Goal: Navigation & Orientation: Understand site structure

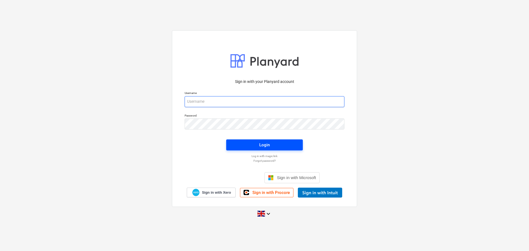
type input "Nikki@skylercontracting.co.uk"
click at [274, 144] on span "Login" at bounding box center [264, 144] width 63 height 7
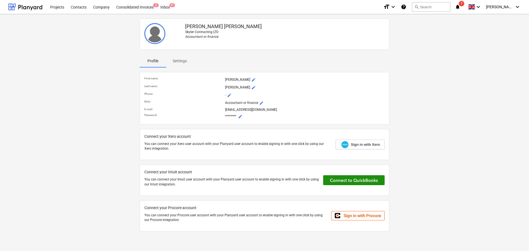
click at [370, 180] on button at bounding box center [353, 180] width 61 height 10
click at [347, 179] on button at bounding box center [353, 180] width 61 height 10
click at [84, 5] on div "Contacts" at bounding box center [79, 7] width 22 height 14
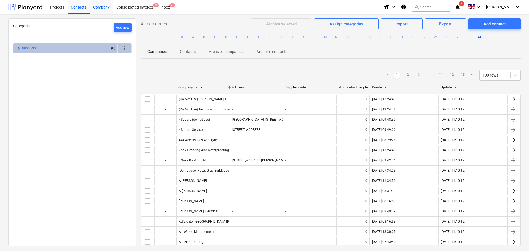
click at [102, 6] on div "Company" at bounding box center [101, 7] width 23 height 14
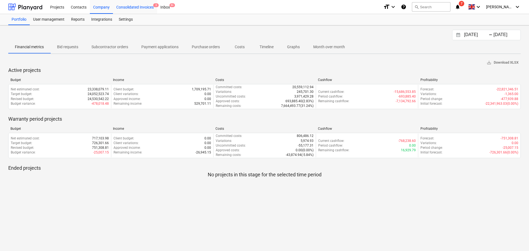
click at [125, 7] on div "Consolidated Invoices 3" at bounding box center [135, 7] width 44 height 14
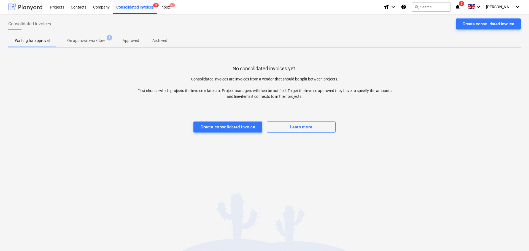
click at [41, 8] on div at bounding box center [25, 7] width 34 height 14
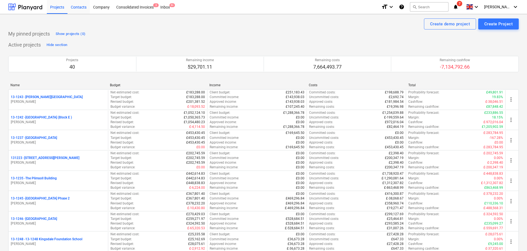
click at [82, 8] on div "Contacts" at bounding box center [79, 7] width 22 height 14
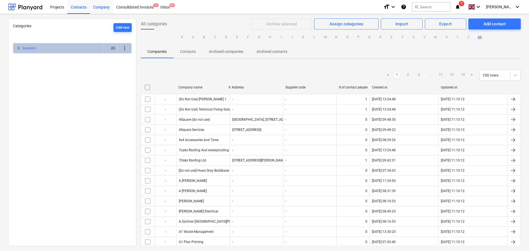
click at [107, 8] on div "Company" at bounding box center [101, 7] width 23 height 14
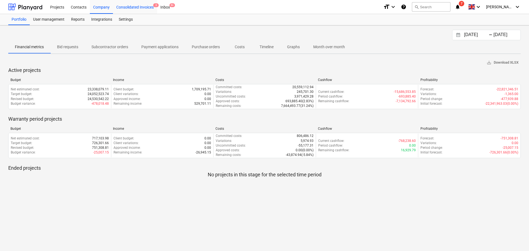
click at [141, 6] on div "Consolidated Invoices 3" at bounding box center [135, 7] width 44 height 14
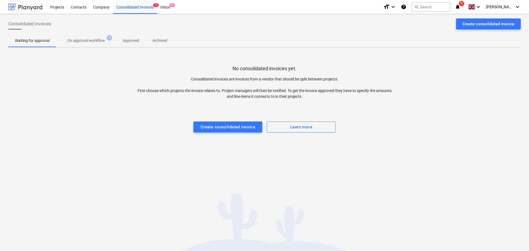
click at [14, 6] on div at bounding box center [25, 7] width 34 height 14
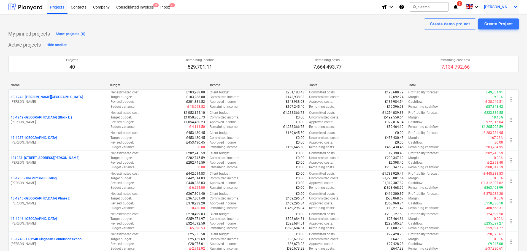
click at [513, 6] on icon "keyboard_arrow_down" at bounding box center [516, 7] width 7 height 7
click at [513, 6] on div at bounding box center [263, 125] width 527 height 251
click at [101, 6] on div "Company" at bounding box center [101, 7] width 23 height 14
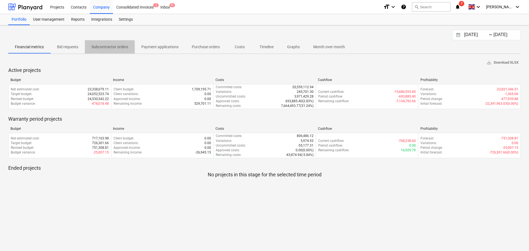
click at [103, 47] on p "Subcontractor orders" at bounding box center [110, 47] width 37 height 6
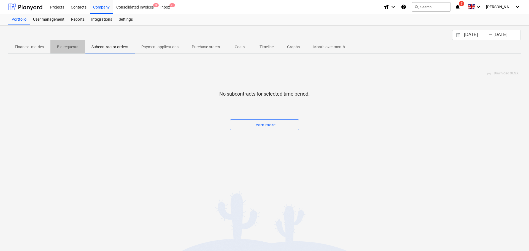
click at [62, 48] on p "Bid requests" at bounding box center [67, 47] width 21 height 6
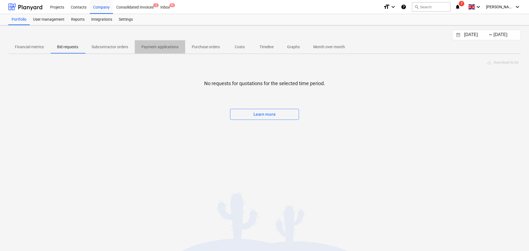
click at [159, 44] on p "Payment applications" at bounding box center [159, 47] width 37 height 6
click at [203, 45] on p "Purchase orders" at bounding box center [206, 47] width 28 height 6
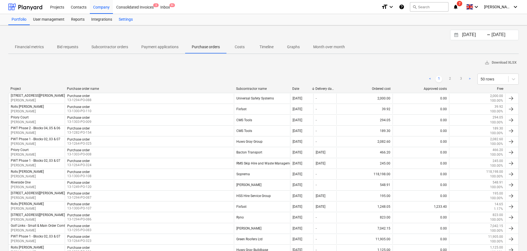
click at [125, 18] on div "Settings" at bounding box center [126, 19] width 21 height 11
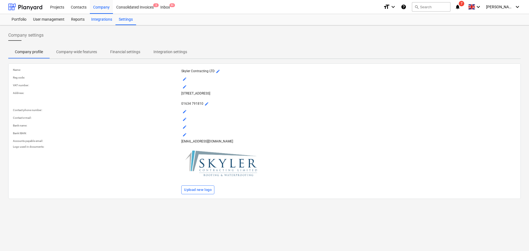
click at [108, 19] on div "Integrations" at bounding box center [102, 19] width 28 height 11
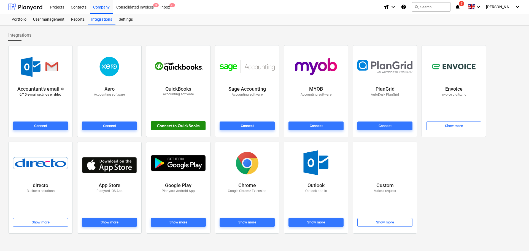
click at [183, 127] on div at bounding box center [178, 125] width 55 height 9
